Goal: Information Seeking & Learning: Find specific fact

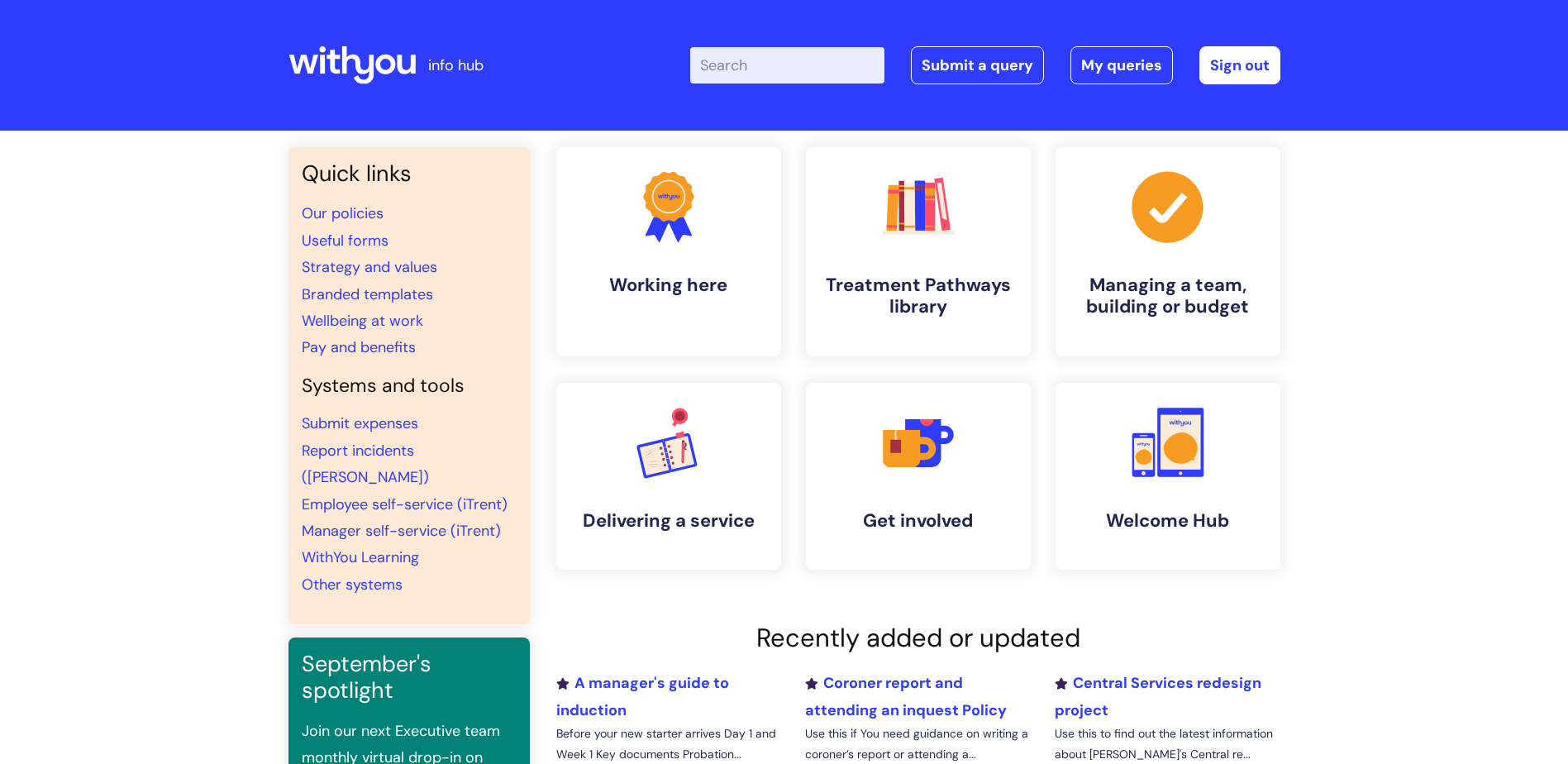
click at [785, 61] on input "Enter your search term here..." at bounding box center [788, 65] width 194 height 37
click at [755, 70] on input "Enter your search term here..." at bounding box center [788, 65] width 194 height 37
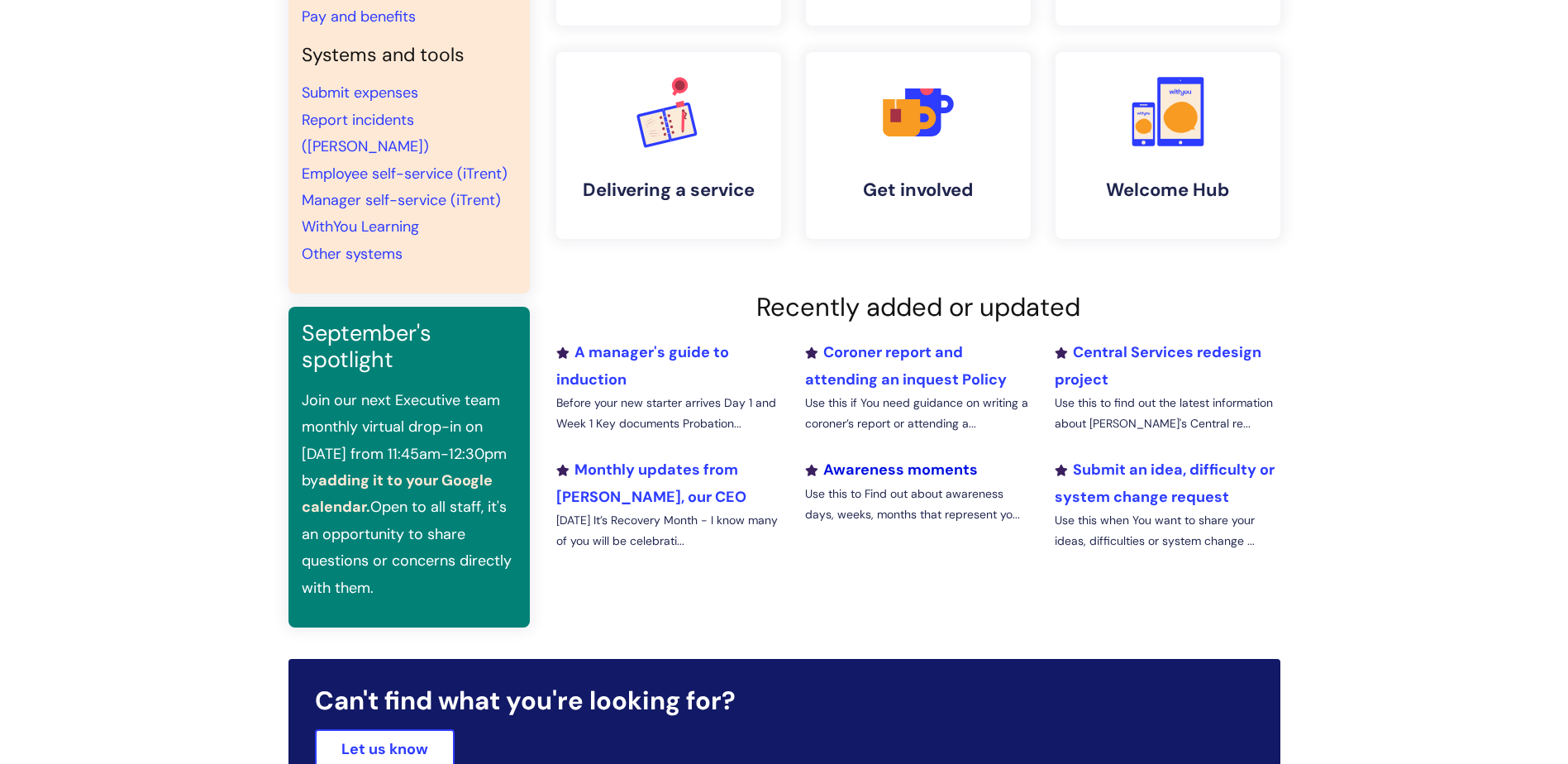
click at [906, 468] on link "Awareness moments" at bounding box center [892, 469] width 173 height 20
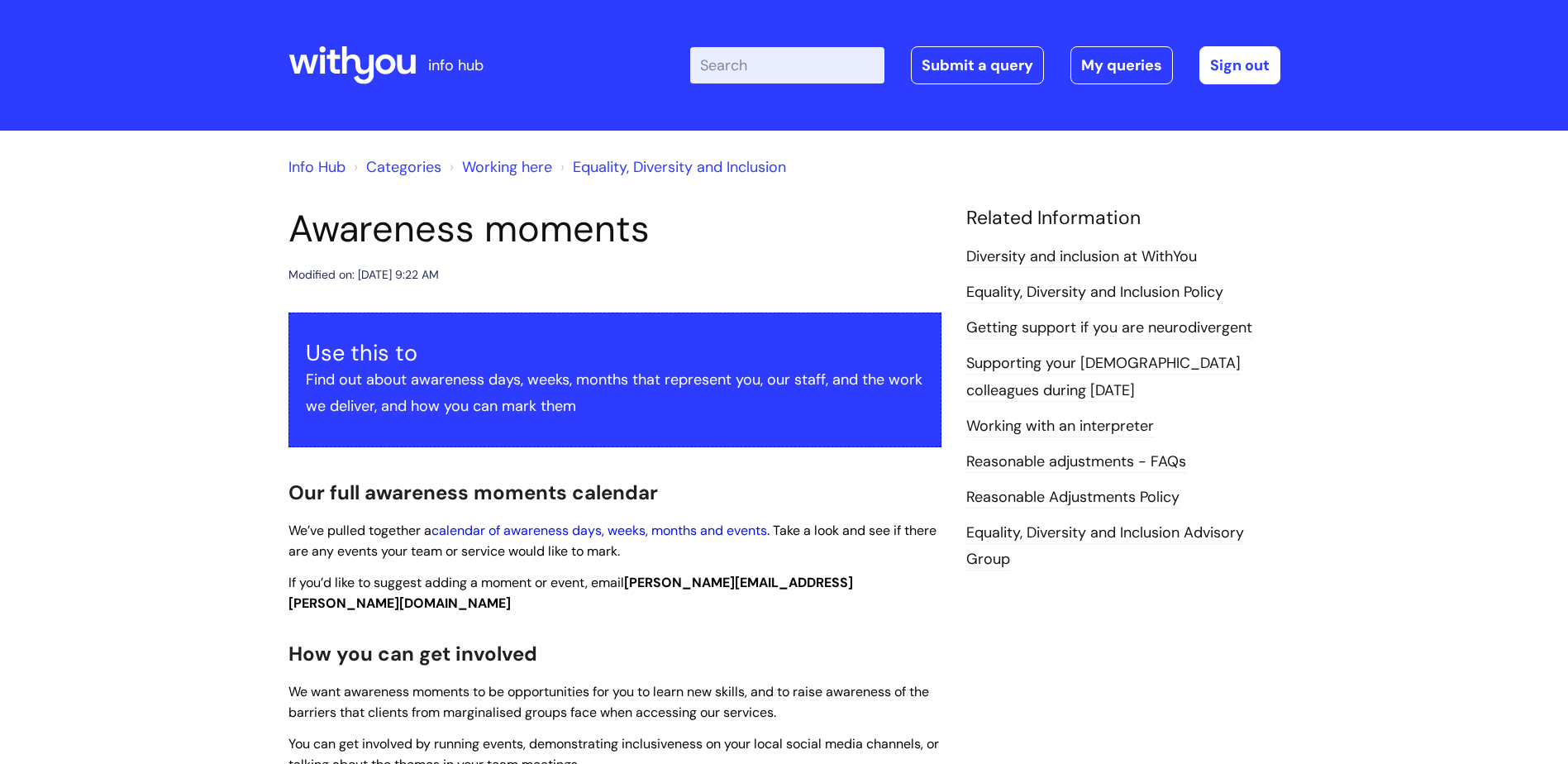
click at [558, 529] on link "calendar of awareness days, weeks, months and events" at bounding box center [599, 530] width 335 height 17
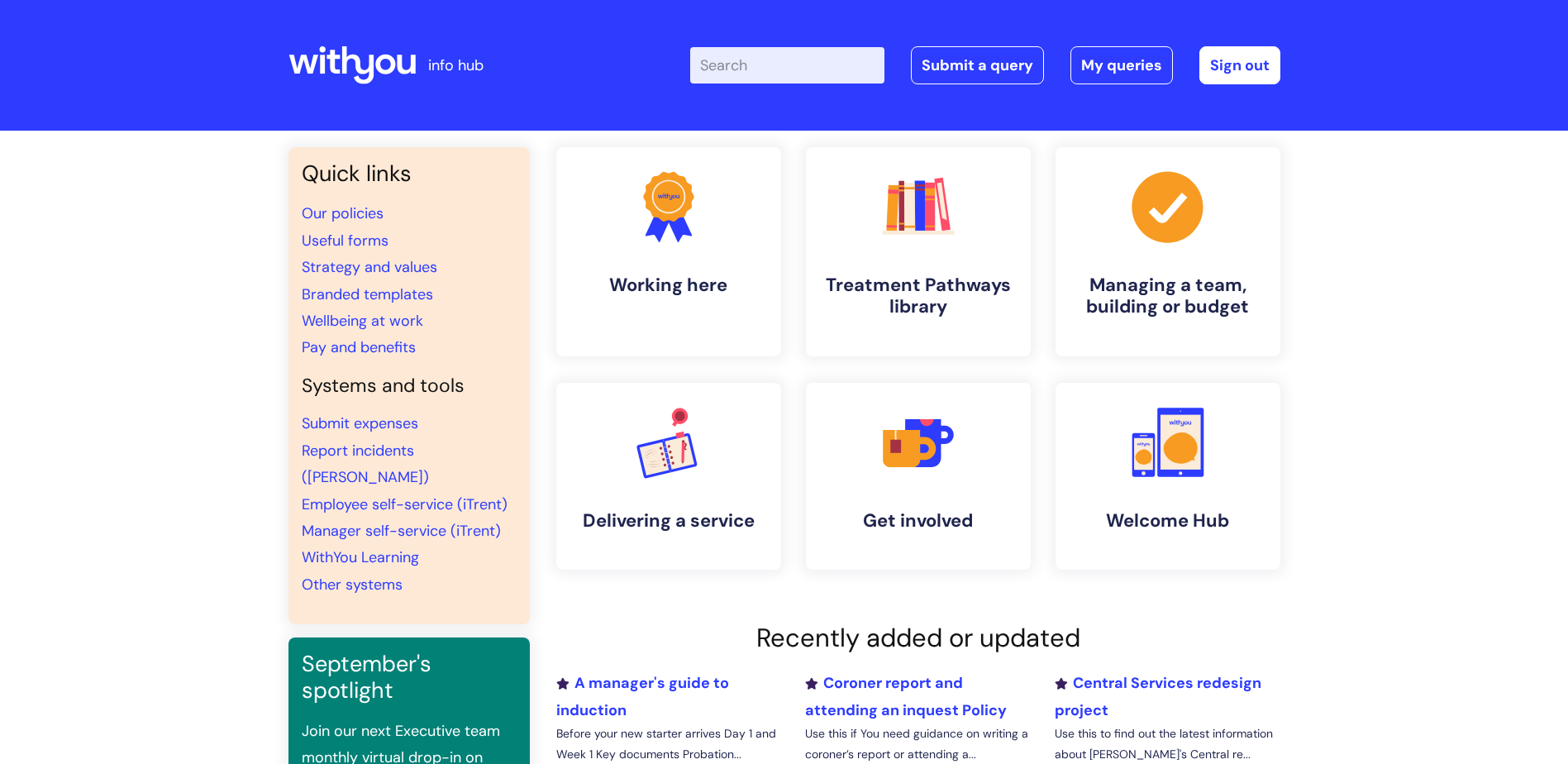
click at [734, 71] on input "Enter your search term here..." at bounding box center [788, 65] width 194 height 37
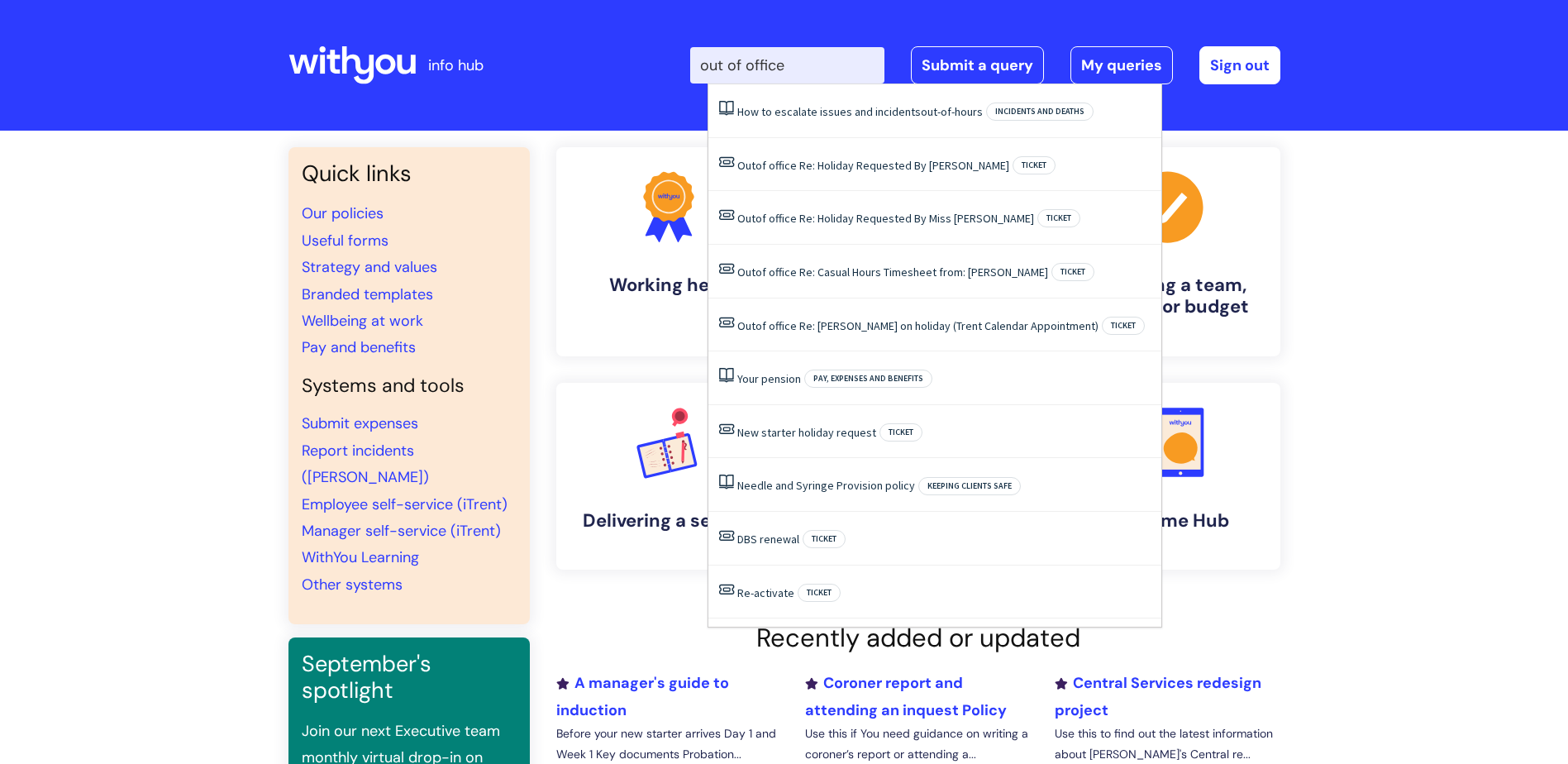
type input "out of office"
click button "Search" at bounding box center [0, 0] width 0 height 0
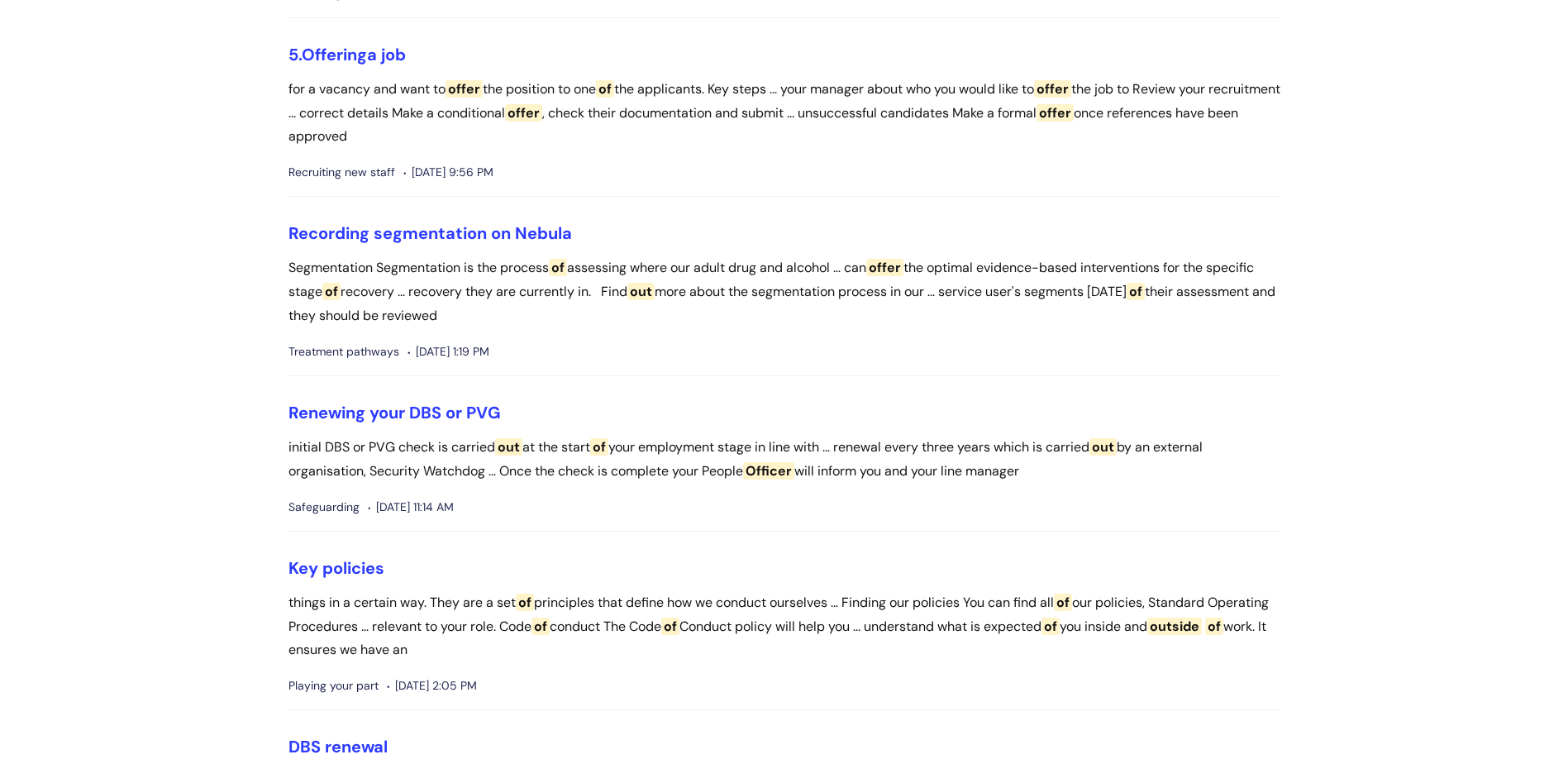
scroll to position [3721, 0]
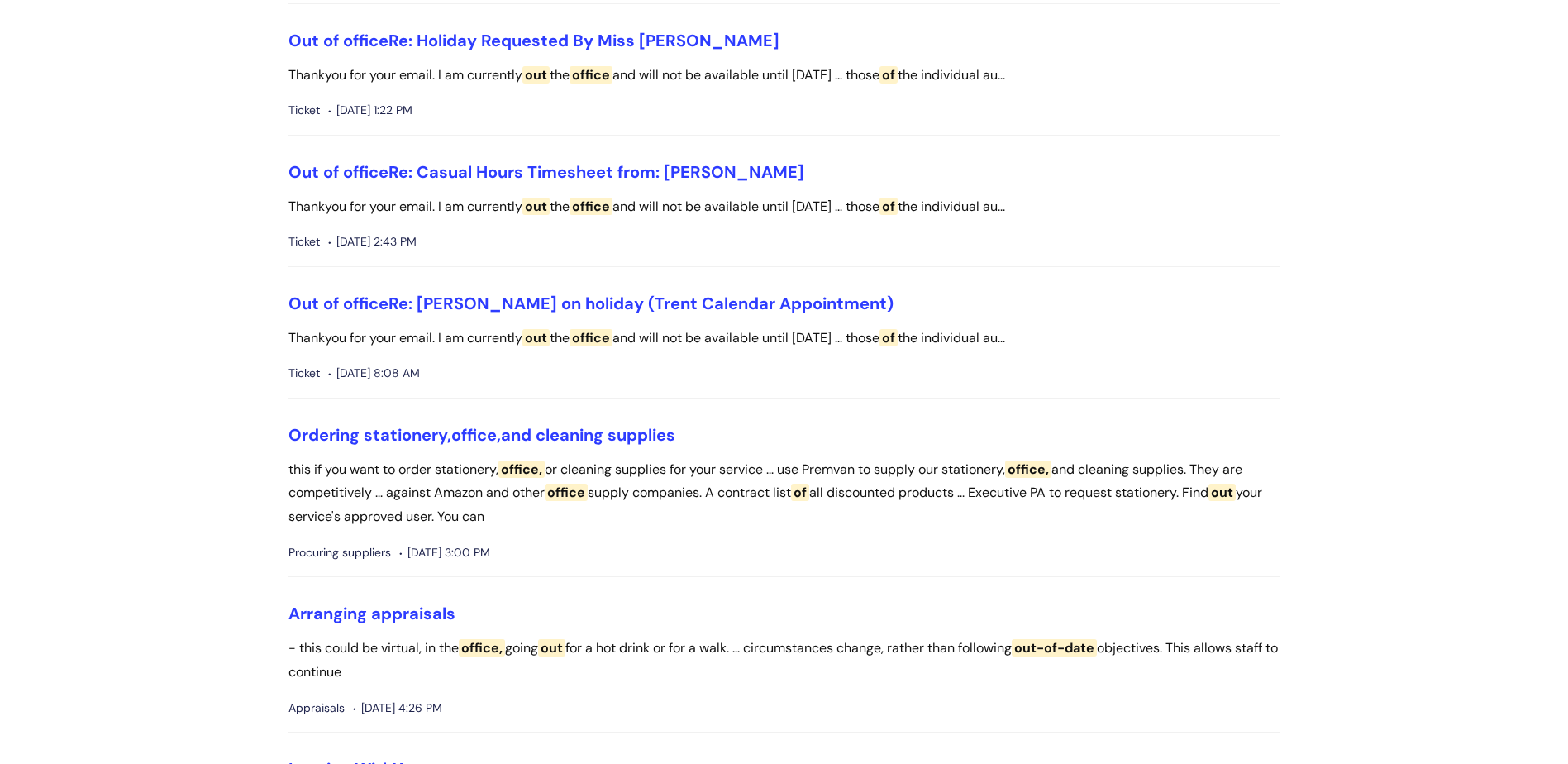
scroll to position [0, 0]
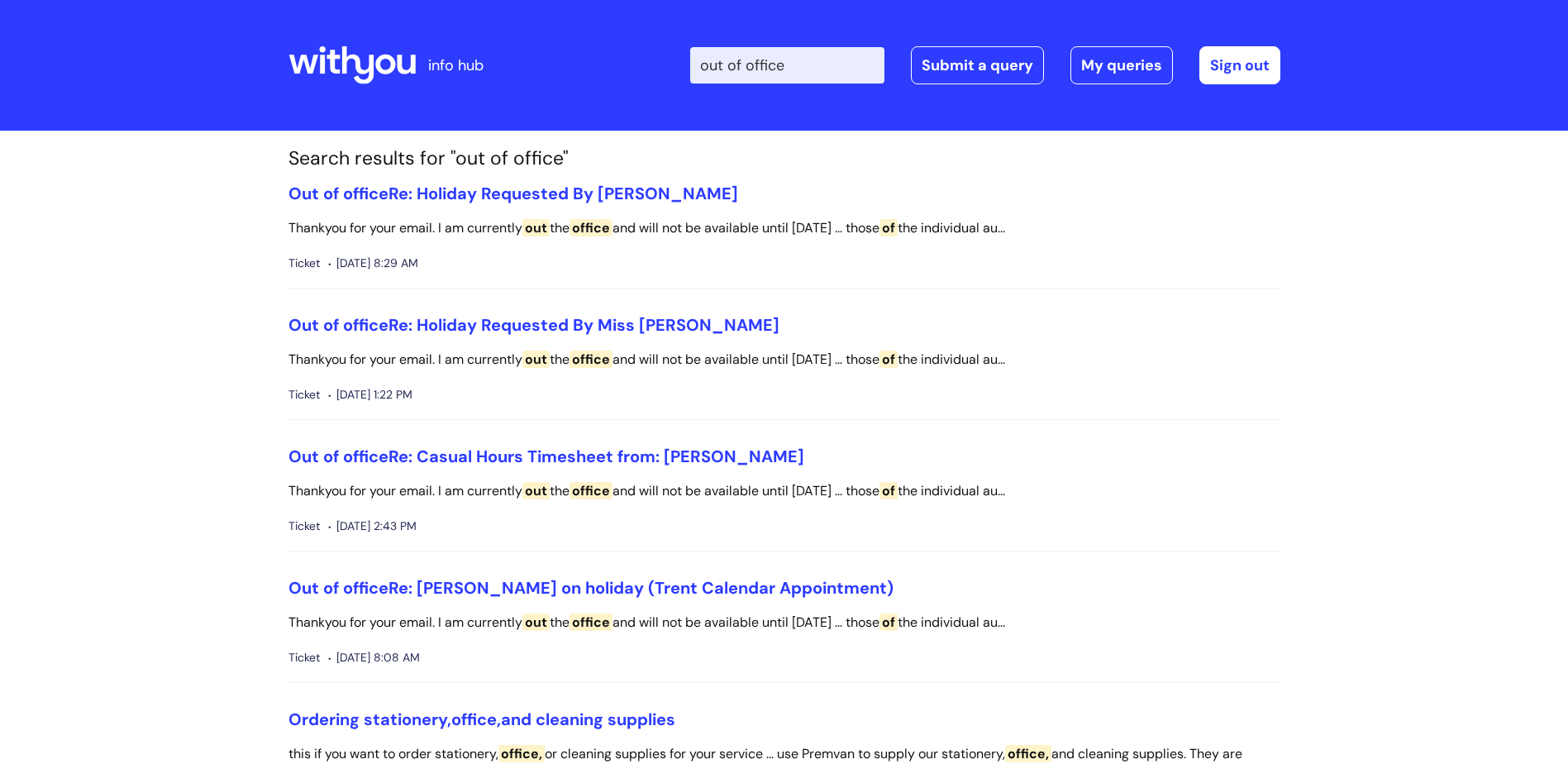
click at [369, 65] on icon at bounding box center [357, 65] width 33 height 38
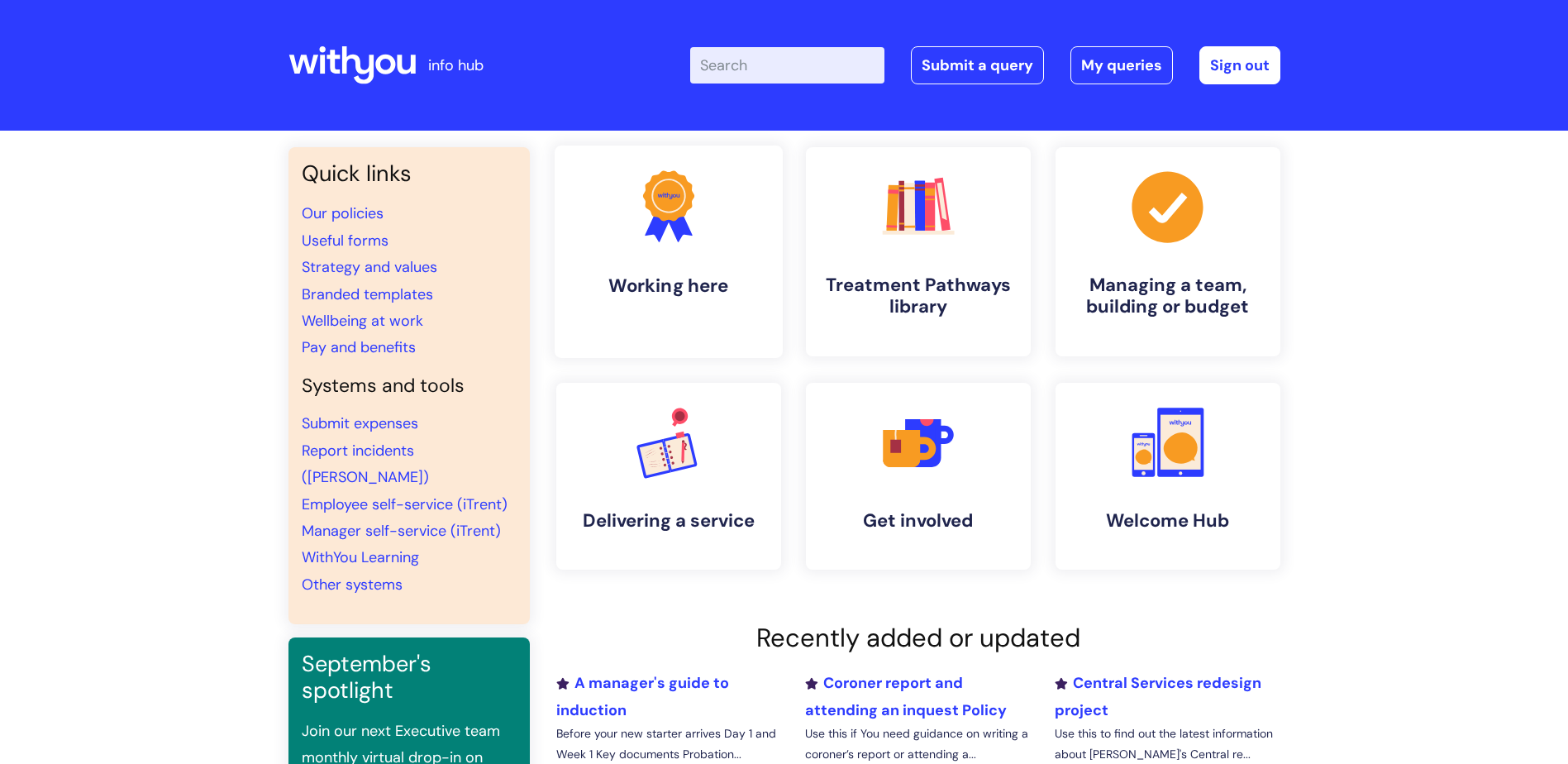
click at [694, 253] on link ".cls-1{fill:#f89b22;}.cls-1,.cls-2,.cls-3{stroke-width:0px;}.cls-2{fill:#2d3cff…" at bounding box center [668, 251] width 228 height 212
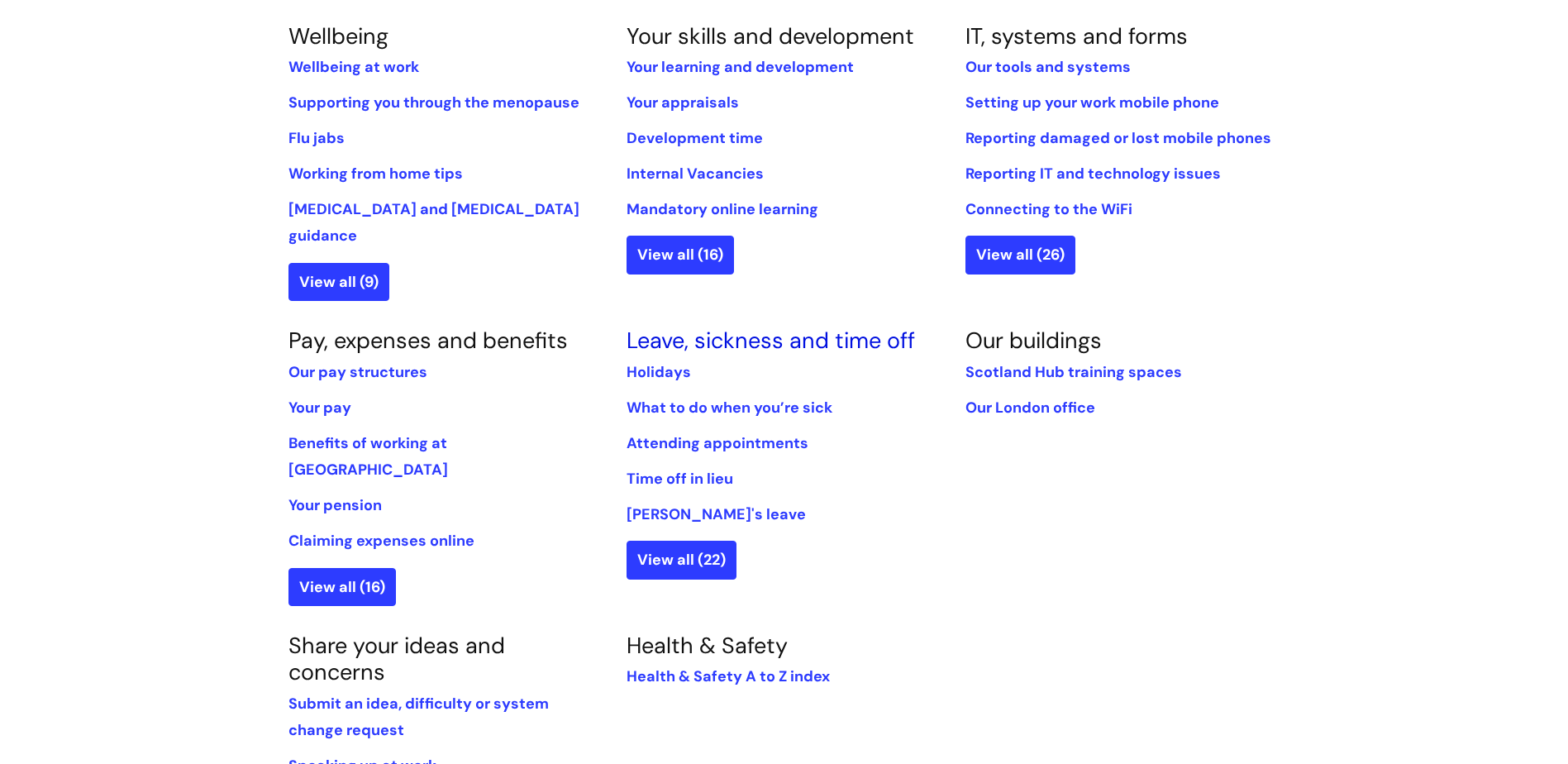
scroll to position [744, 0]
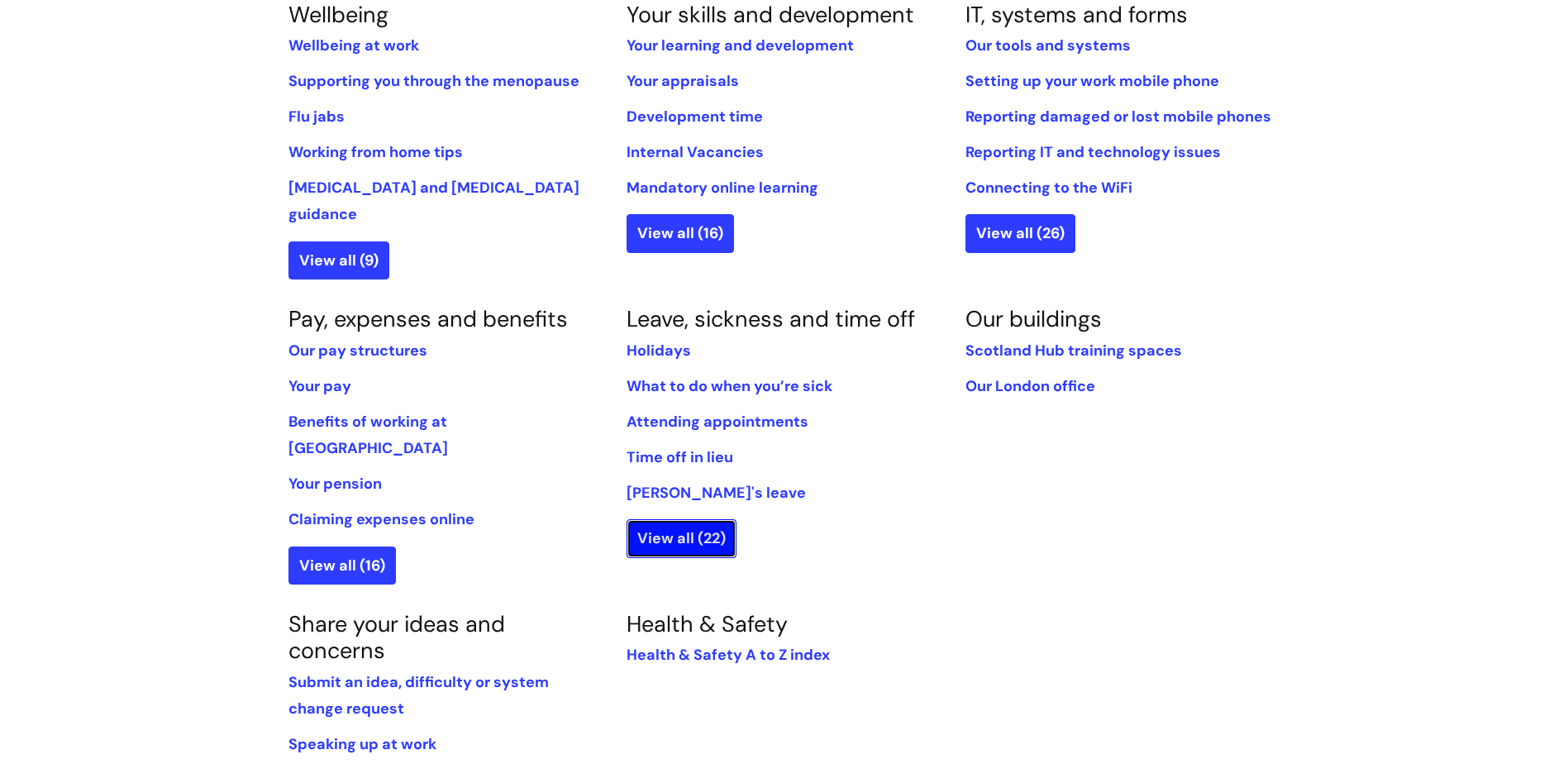
click at [681, 519] on link "View all (22)" at bounding box center [681, 538] width 110 height 38
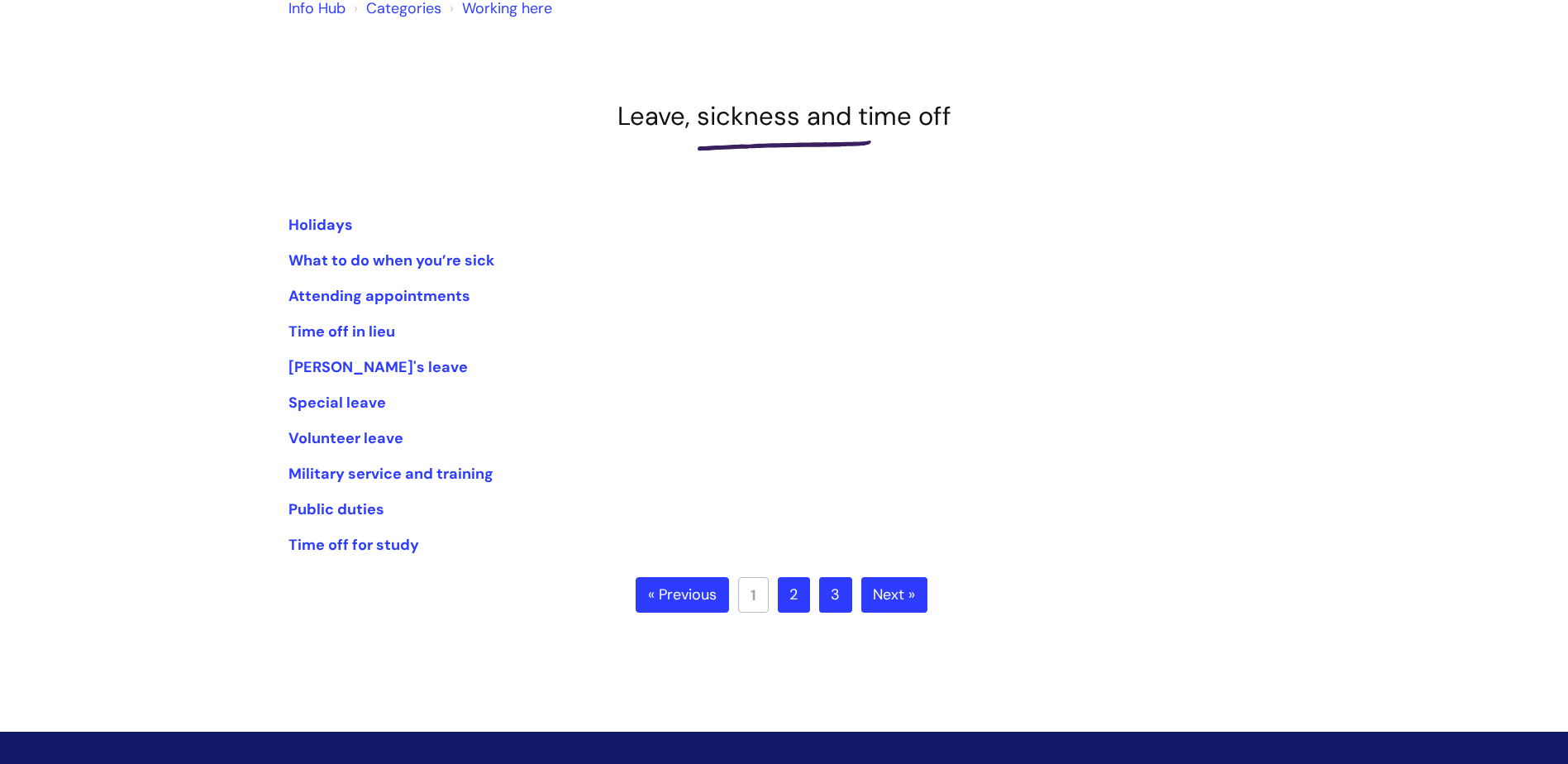
scroll to position [165, 0]
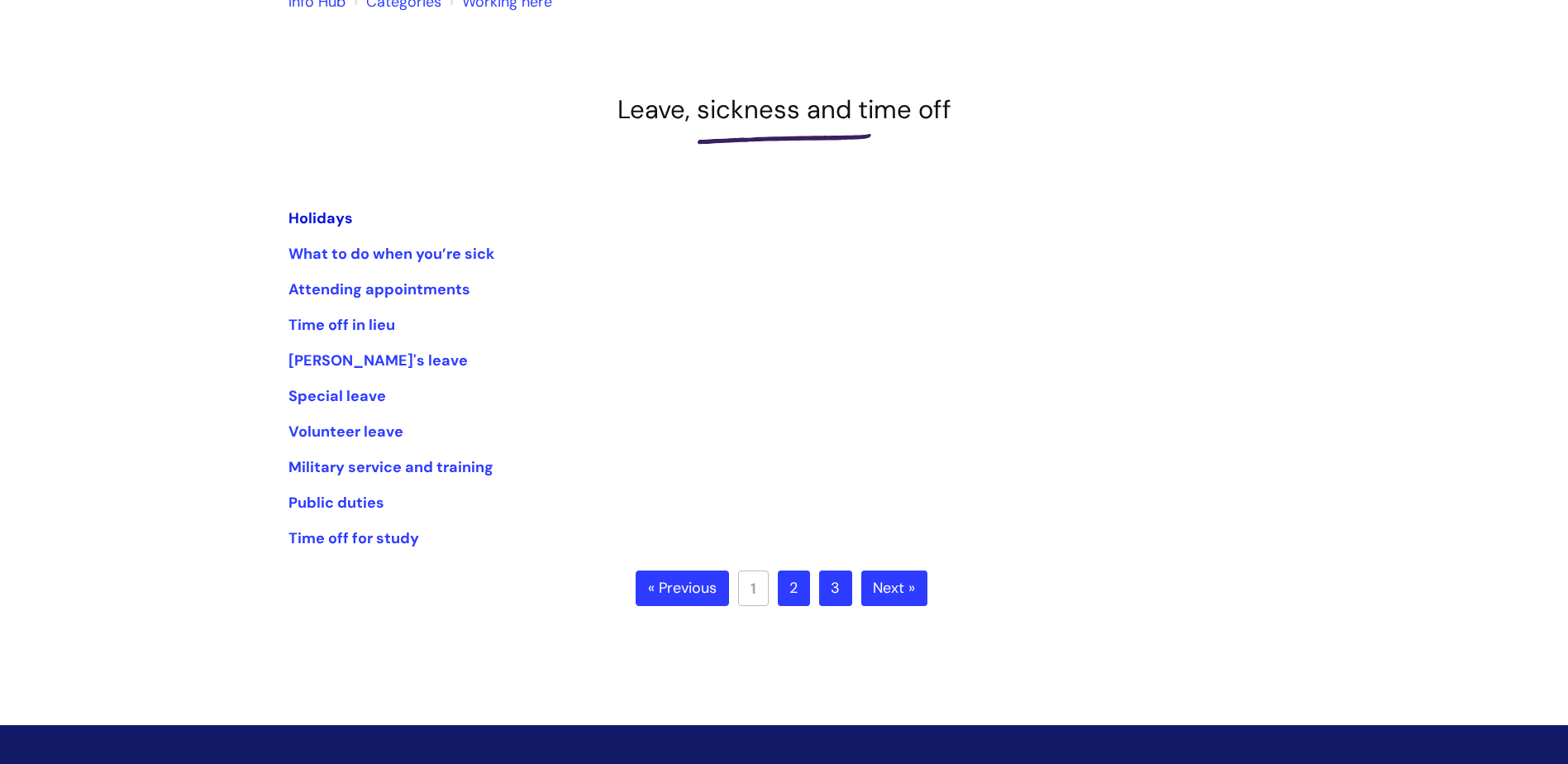
click at [326, 212] on link "Holidays" at bounding box center [320, 218] width 64 height 20
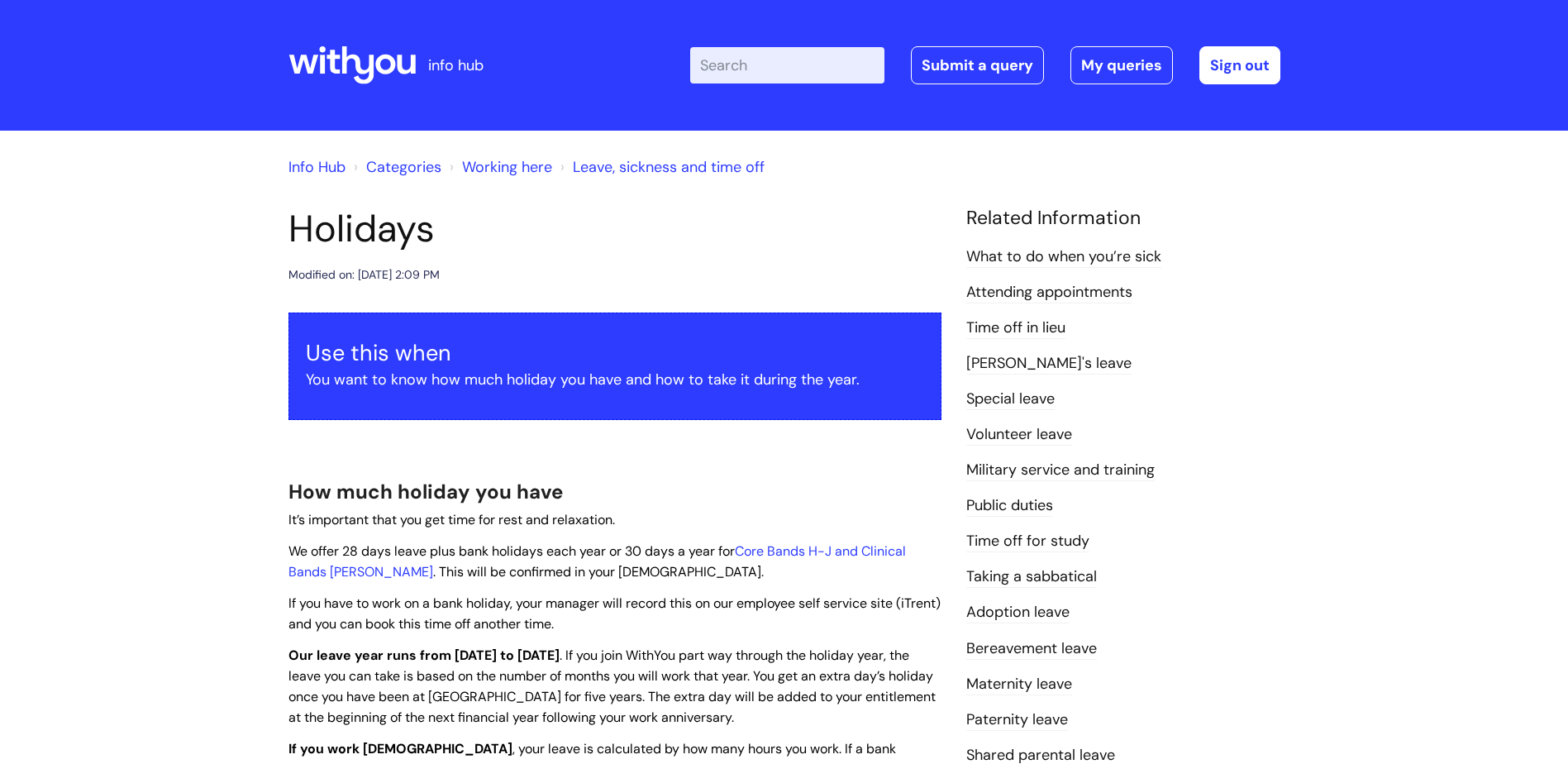
click at [270, 60] on header "info hub Enter your search term here... Search Submit a query My queries Welcom…" at bounding box center [784, 65] width 1568 height 131
click at [334, 54] on icon at bounding box center [333, 62] width 13 height 24
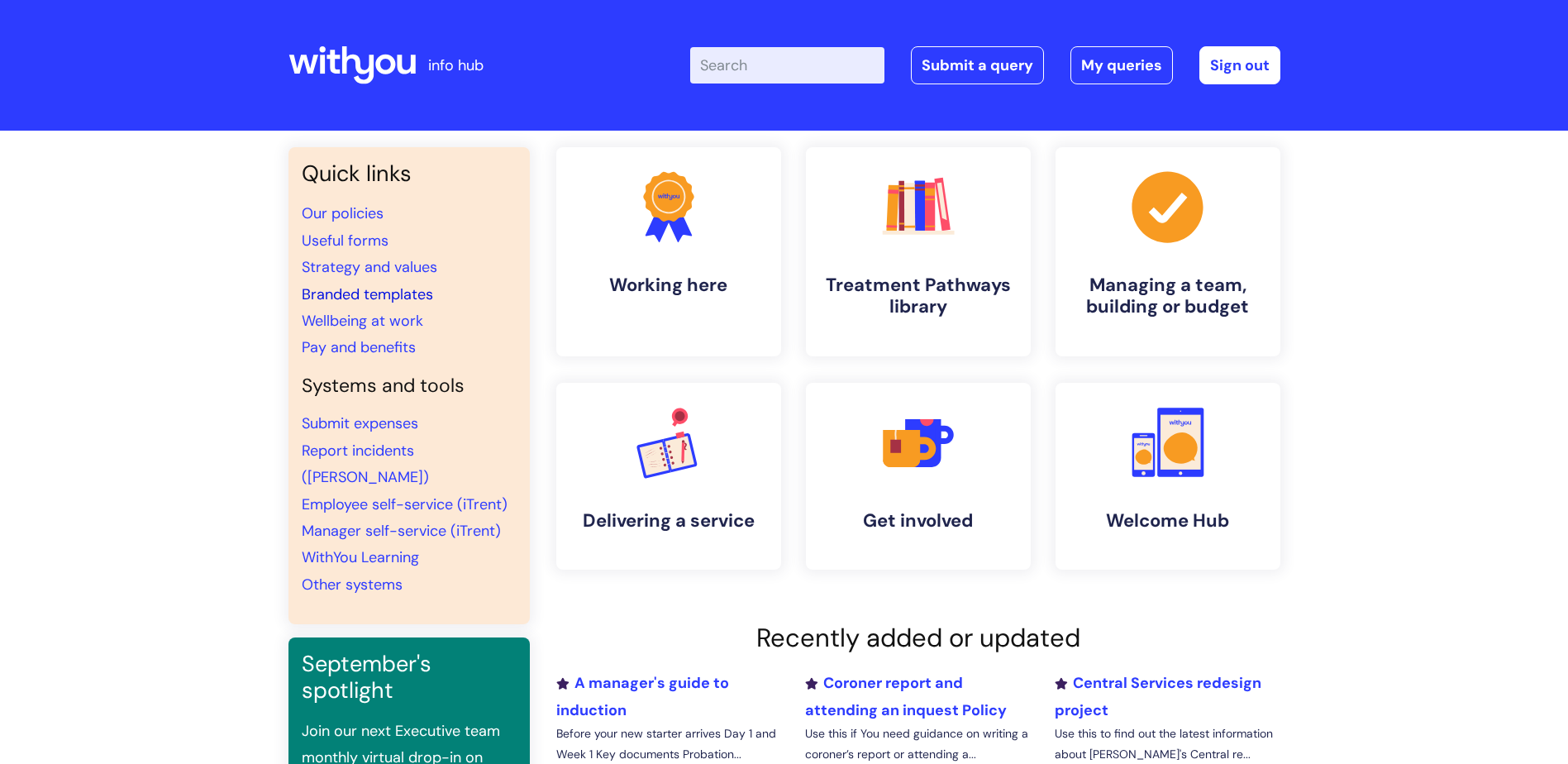
click at [366, 290] on link "Branded templates" at bounding box center [367, 294] width 132 height 20
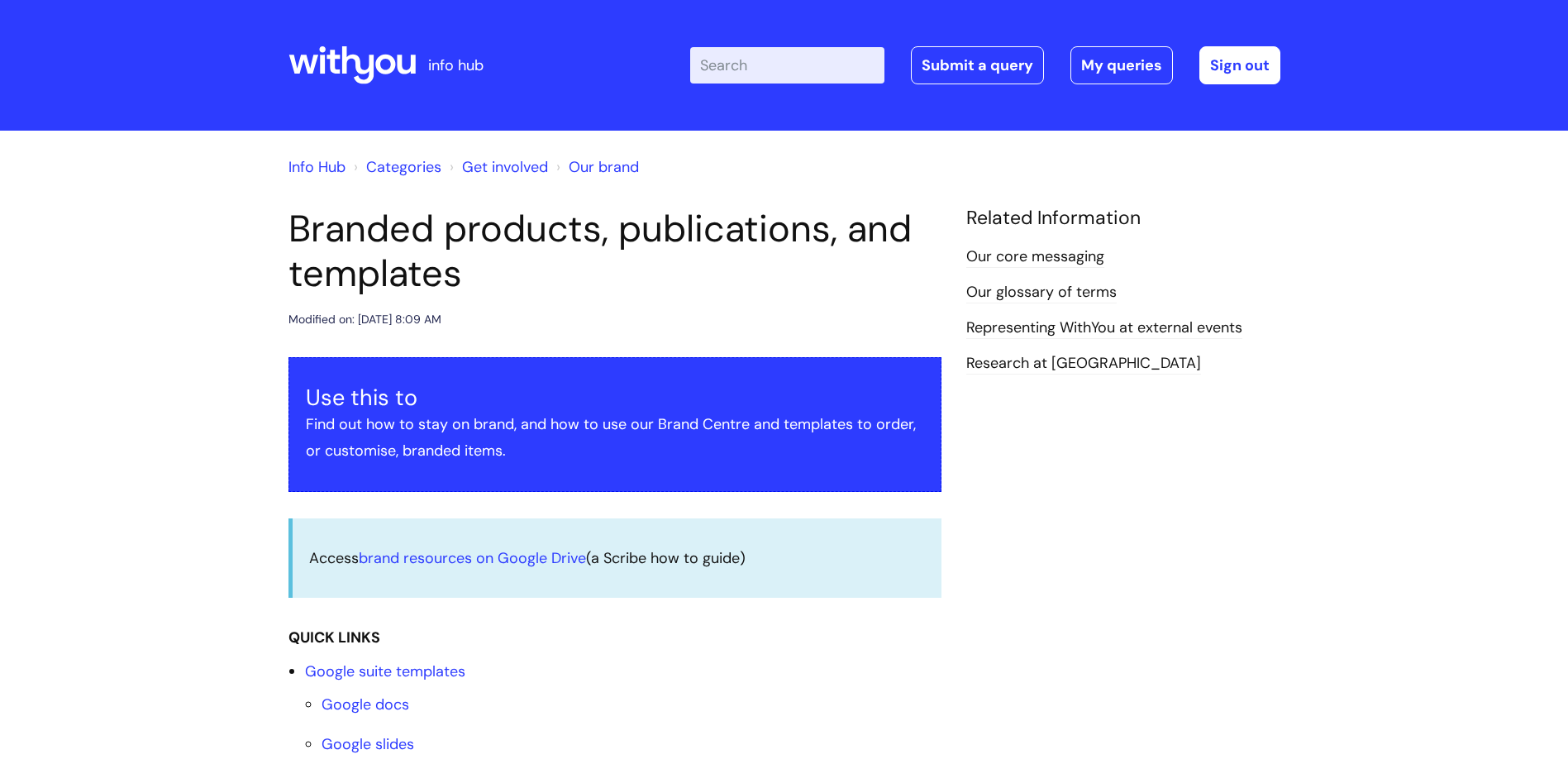
click at [358, 49] on icon at bounding box center [352, 64] width 128 height 39
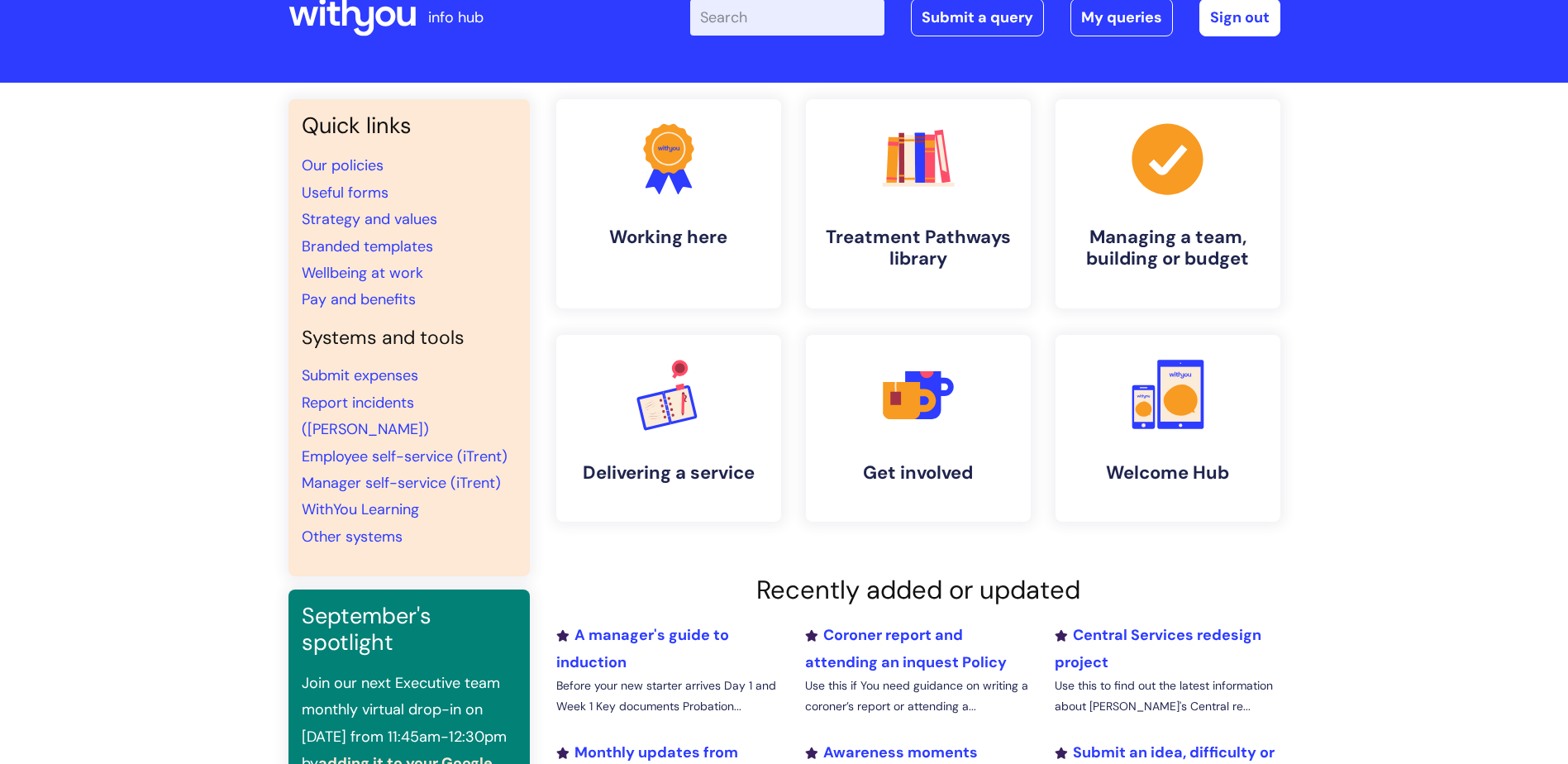
scroll to position [35, 0]
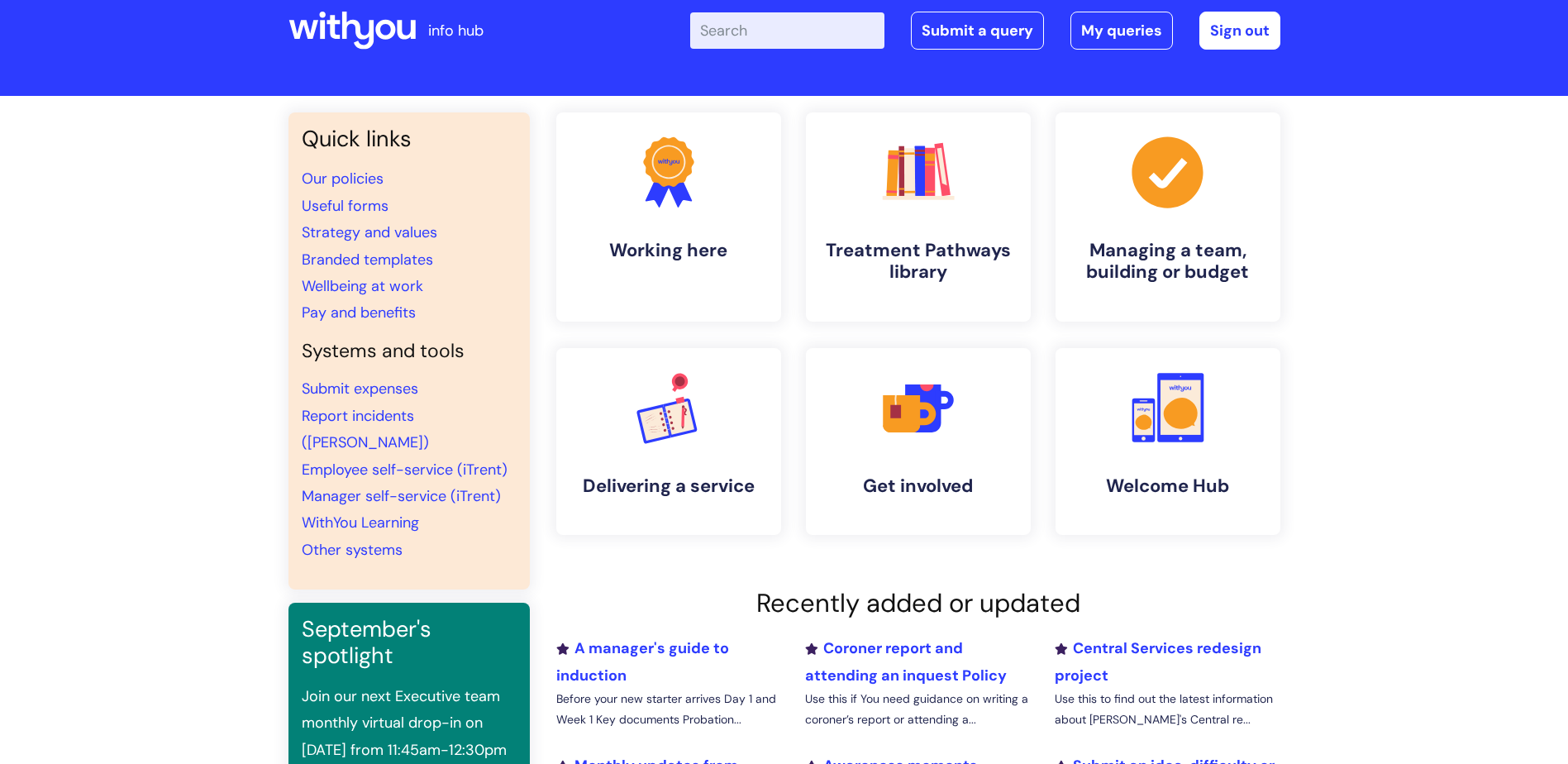
click at [379, 35] on icon at bounding box center [385, 30] width 20 height 20
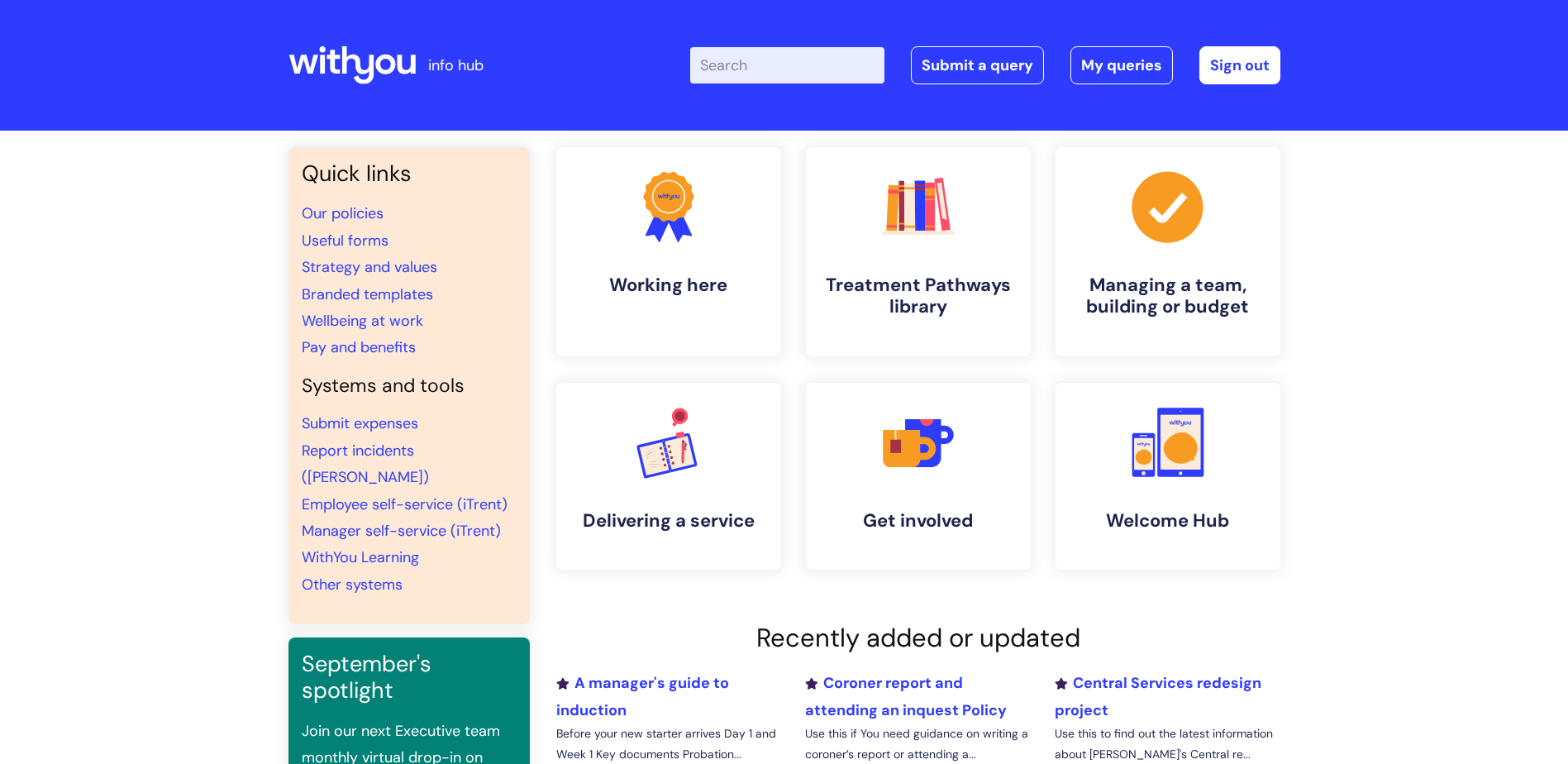
click at [762, 68] on input "Enter your search term here..." at bounding box center [788, 65] width 194 height 37
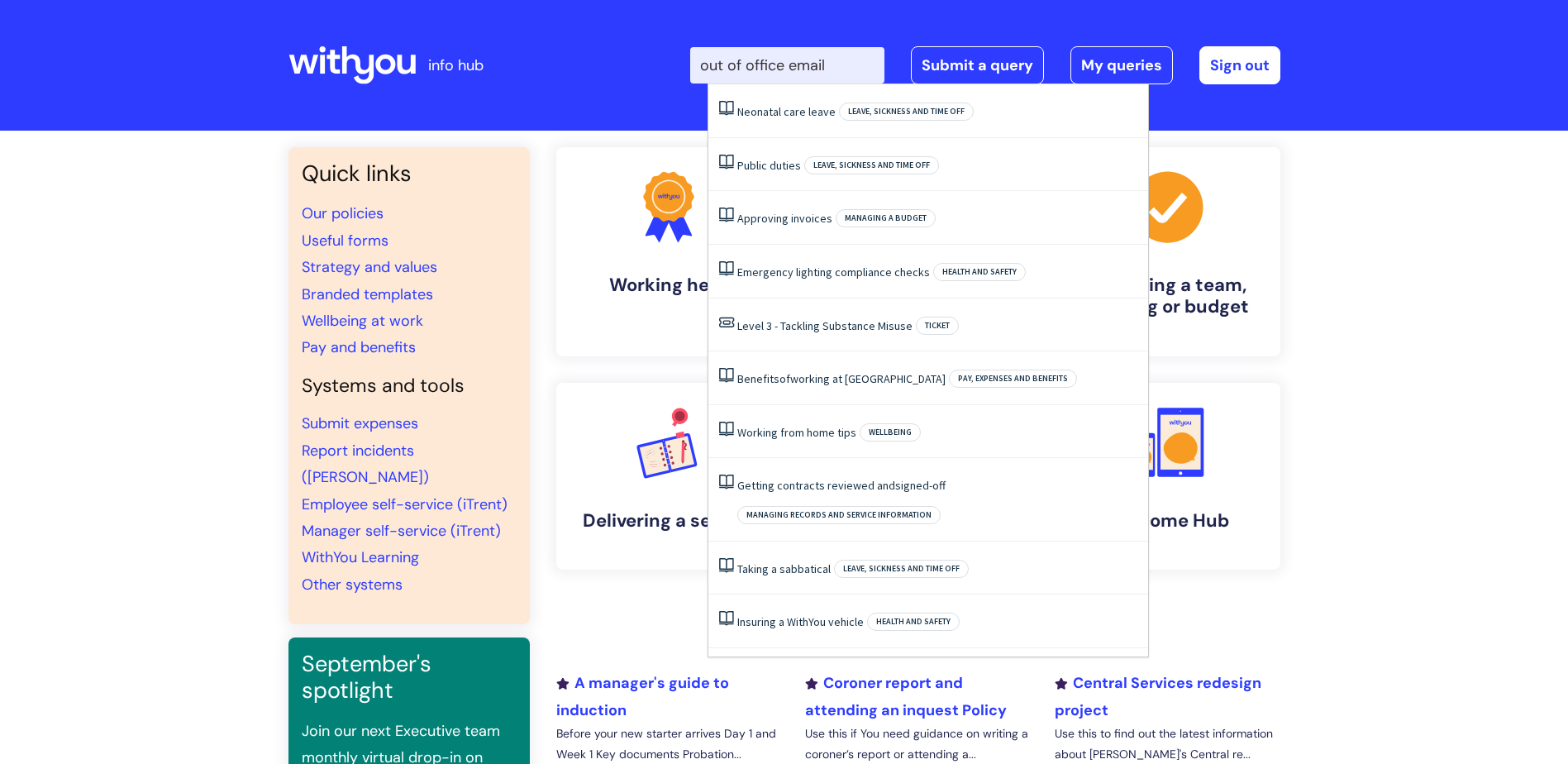
type input "out of office email"
click button "Search" at bounding box center [0, 0] width 0 height 0
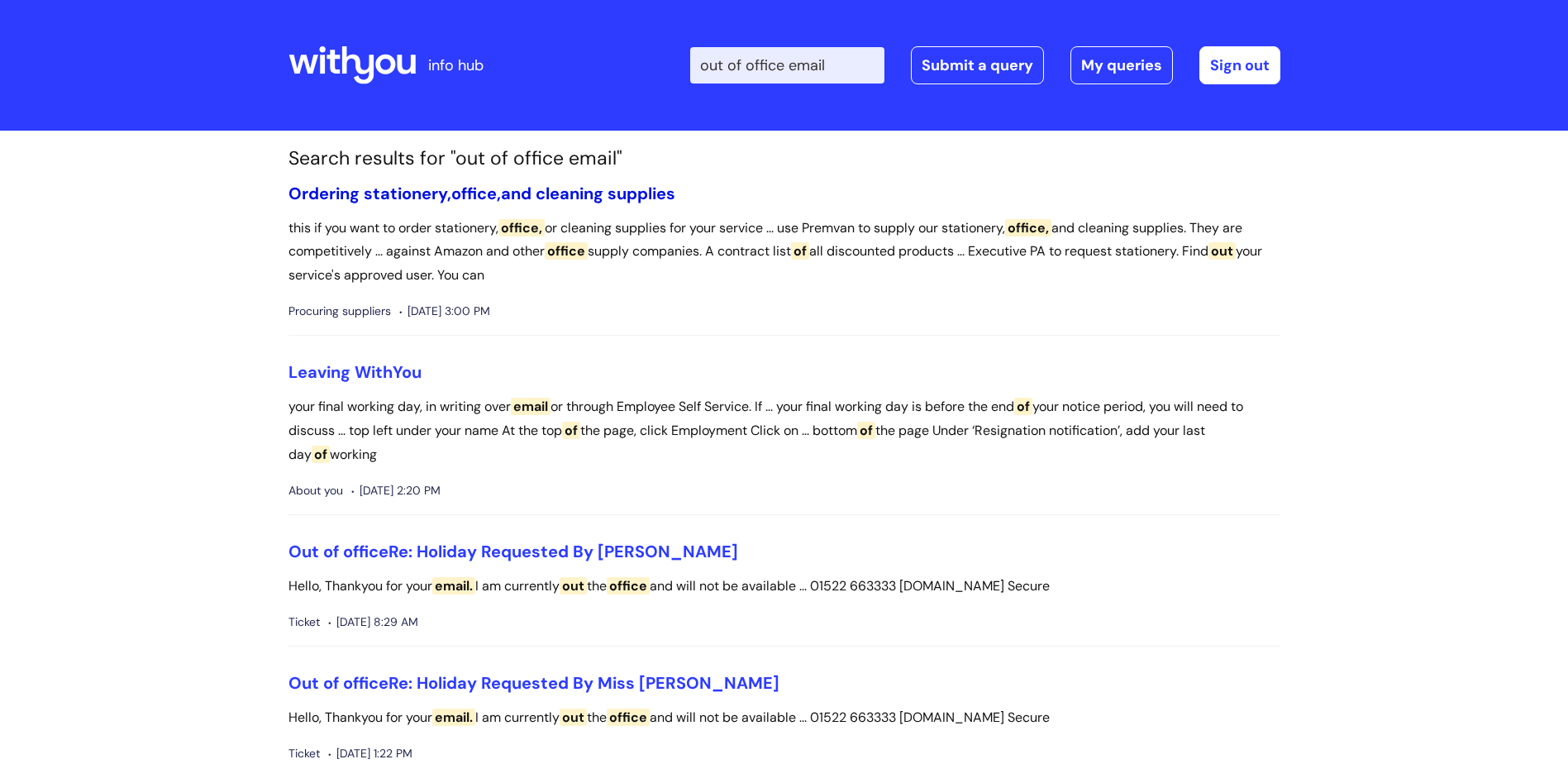
click at [519, 191] on link "Ordering stationery, office, and cleaning supplies" at bounding box center [481, 193] width 387 height 21
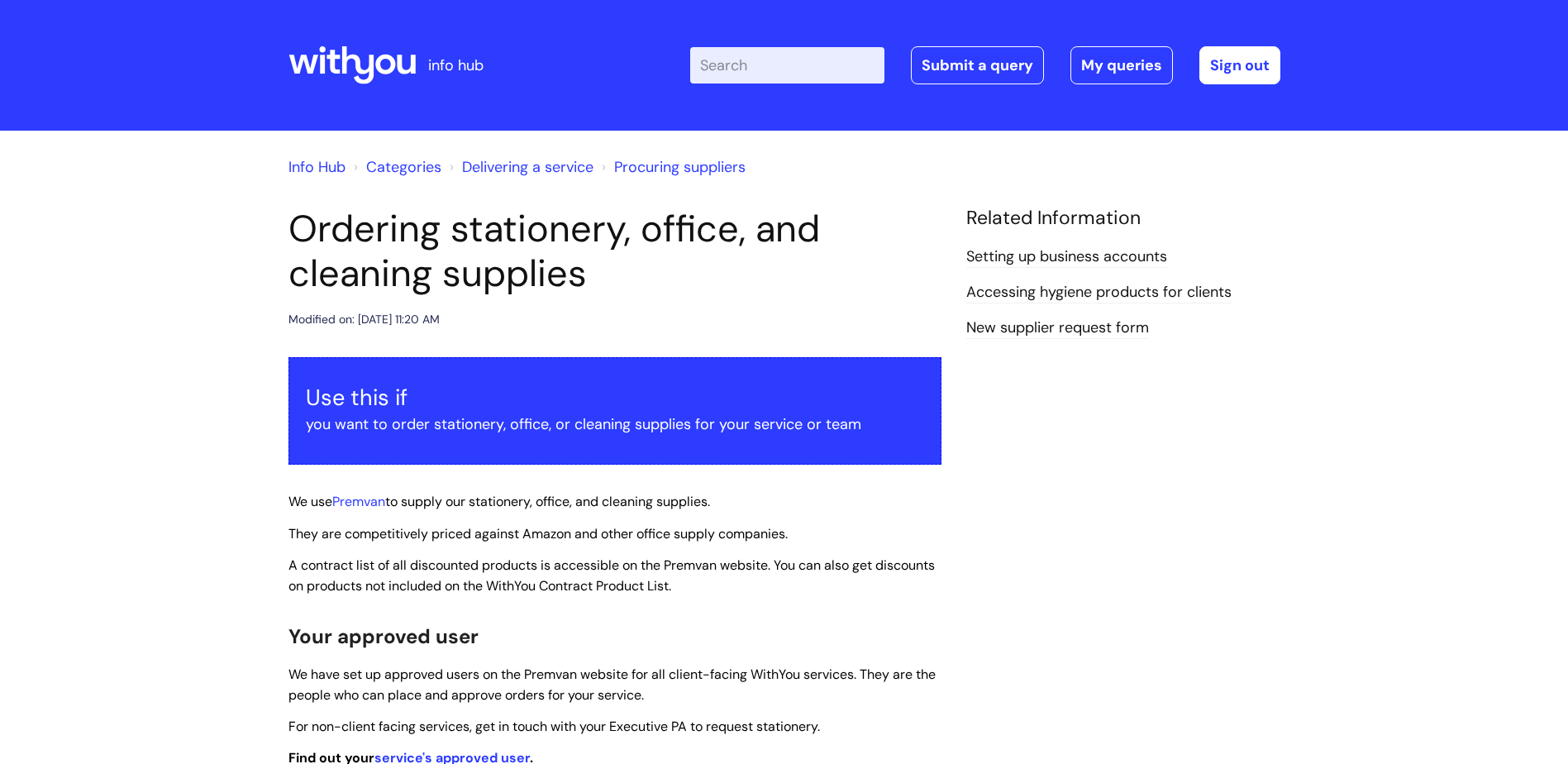
click at [391, 67] on icon at bounding box center [385, 64] width 20 height 20
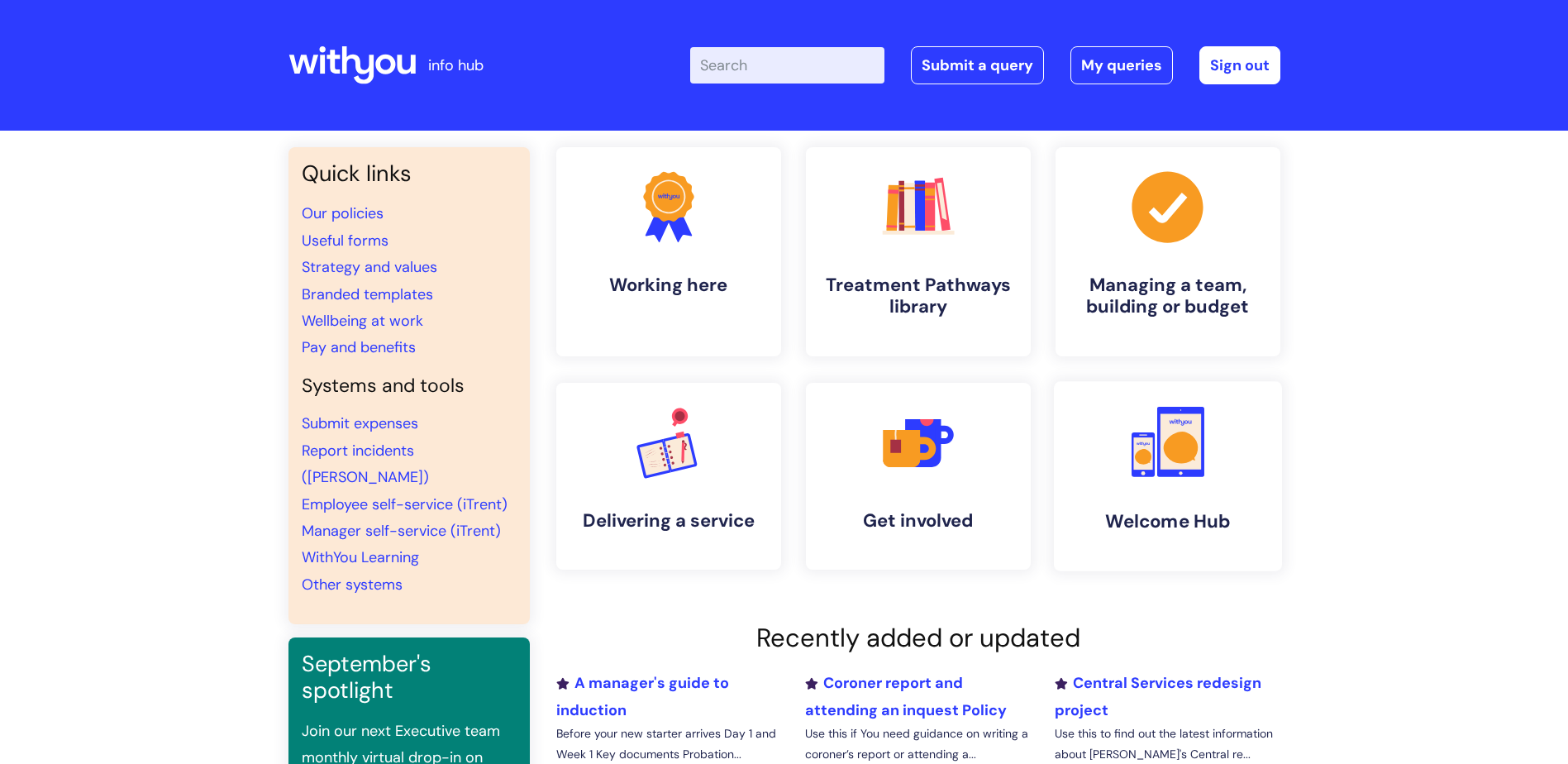
click at [1170, 458] on icon at bounding box center [1181, 447] width 35 height 32
click at [936, 464] on icon at bounding box center [922, 442] width 37 height 49
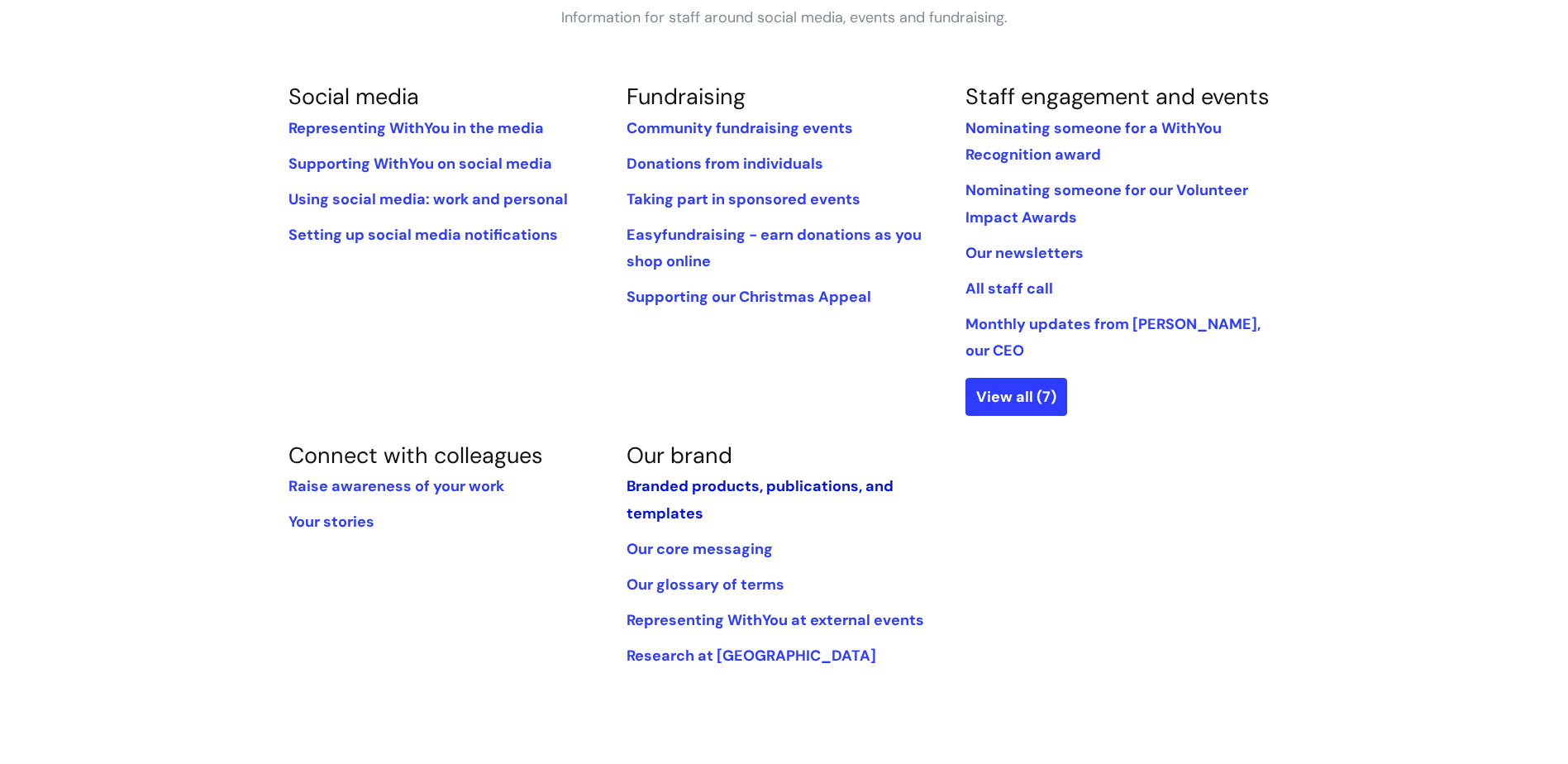
scroll to position [331, 0]
click at [732, 476] on link "Branded products, publications, and templates" at bounding box center [760, 499] width 267 height 46
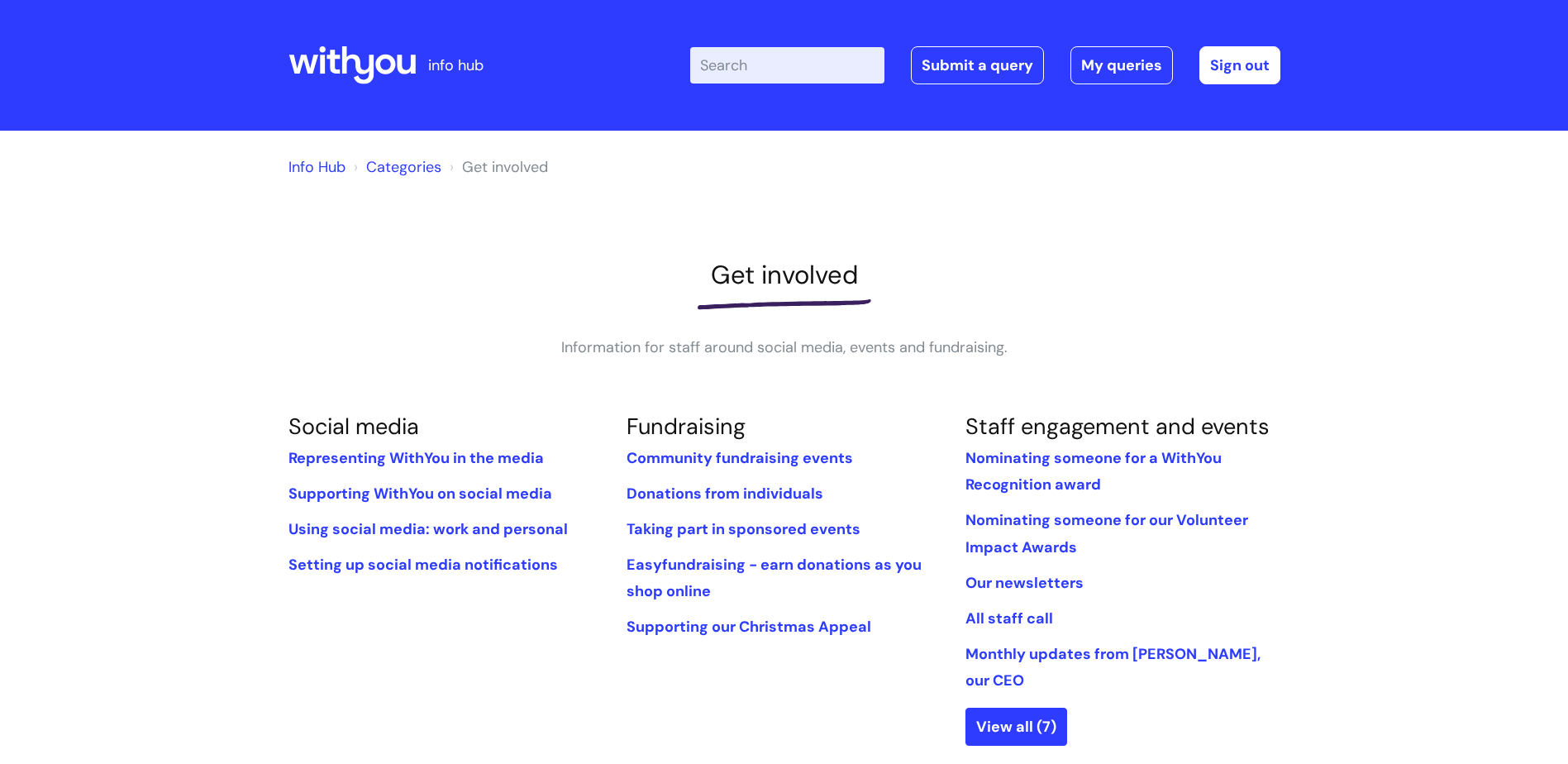
click at [377, 68] on icon at bounding box center [385, 64] width 20 height 20
